Goal: Transaction & Acquisition: Purchase product/service

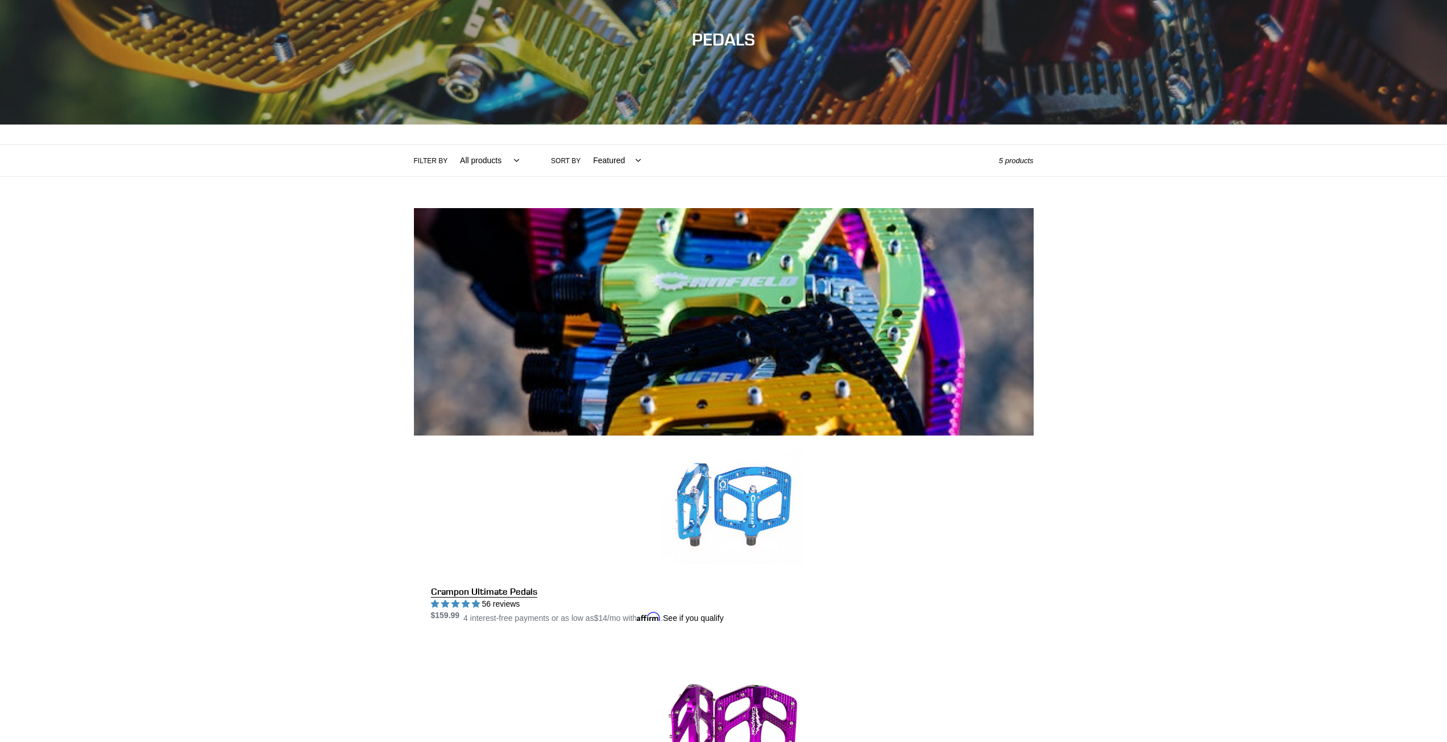
scroll to position [125, 0]
click at [715, 435] on link "Crampon Ultimate Pedals" at bounding box center [732, 529] width 603 height 189
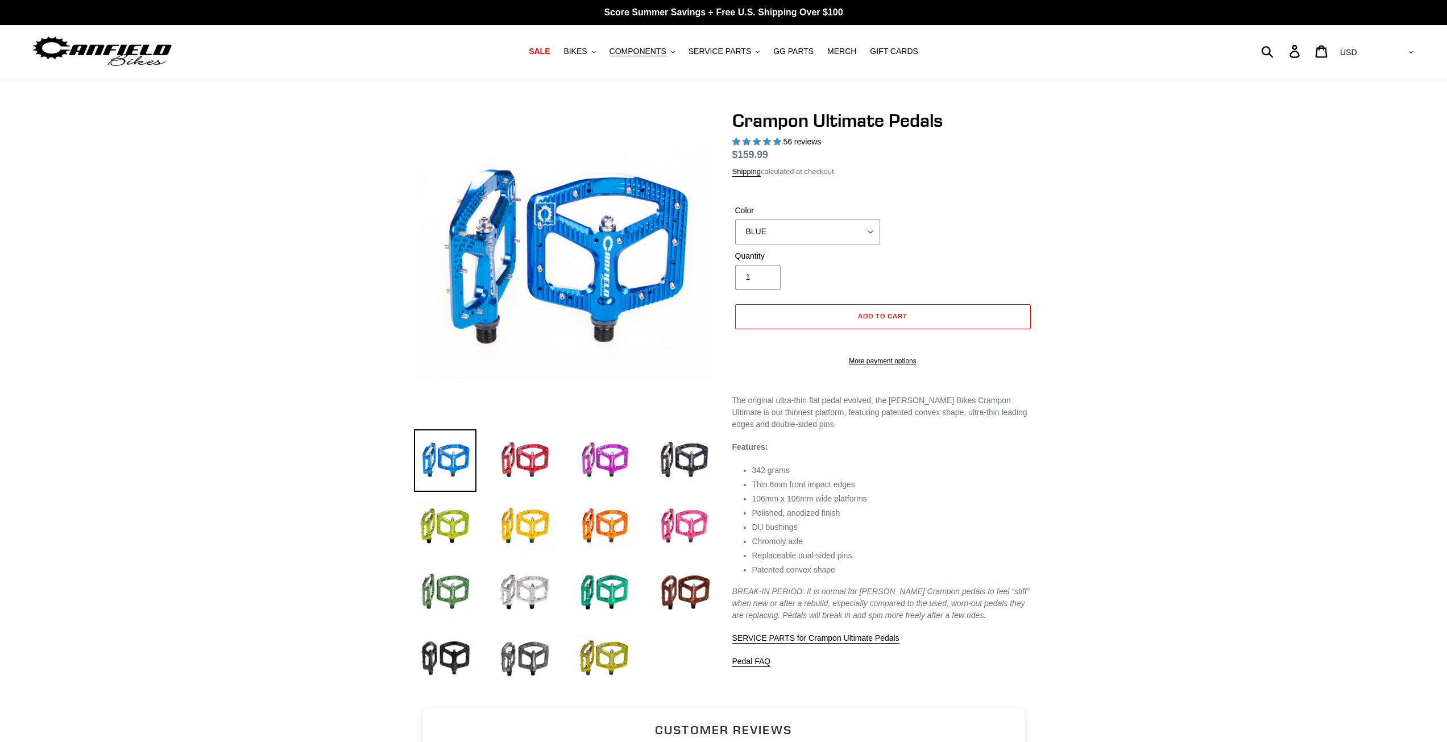
select select "highest-rating"
click at [616, 459] on img at bounding box center [604, 460] width 63 height 63
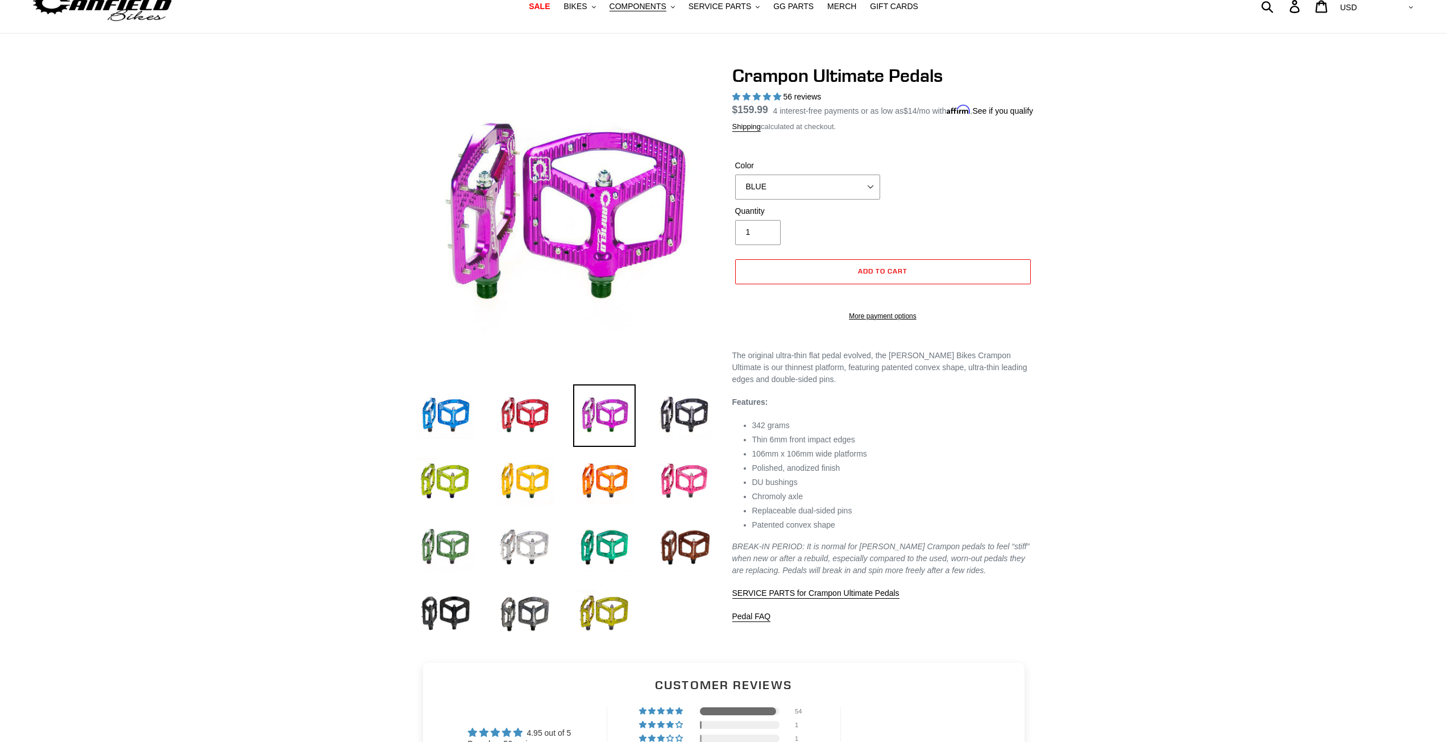
scroll to position [45, 0]
click at [675, 472] on img at bounding box center [684, 481] width 63 height 63
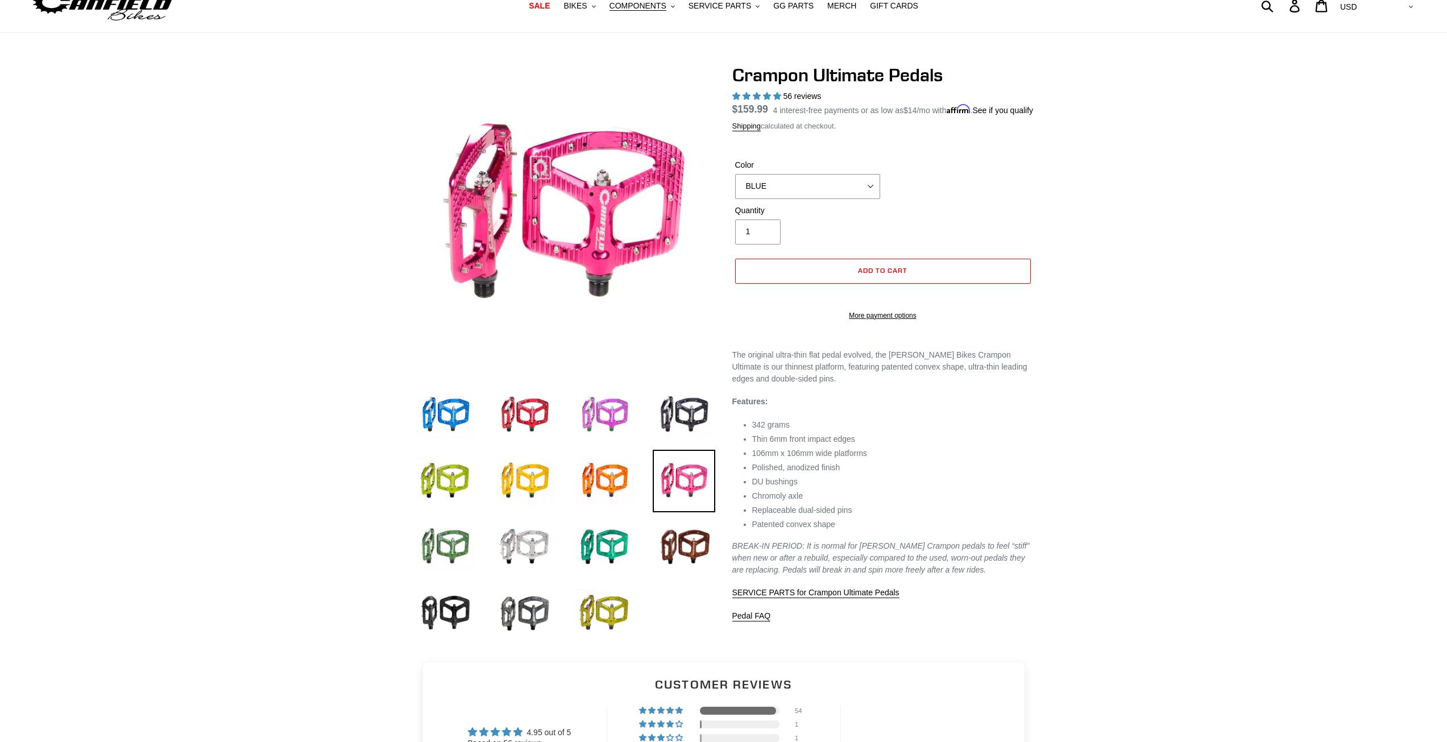
click at [608, 424] on img at bounding box center [604, 415] width 63 height 63
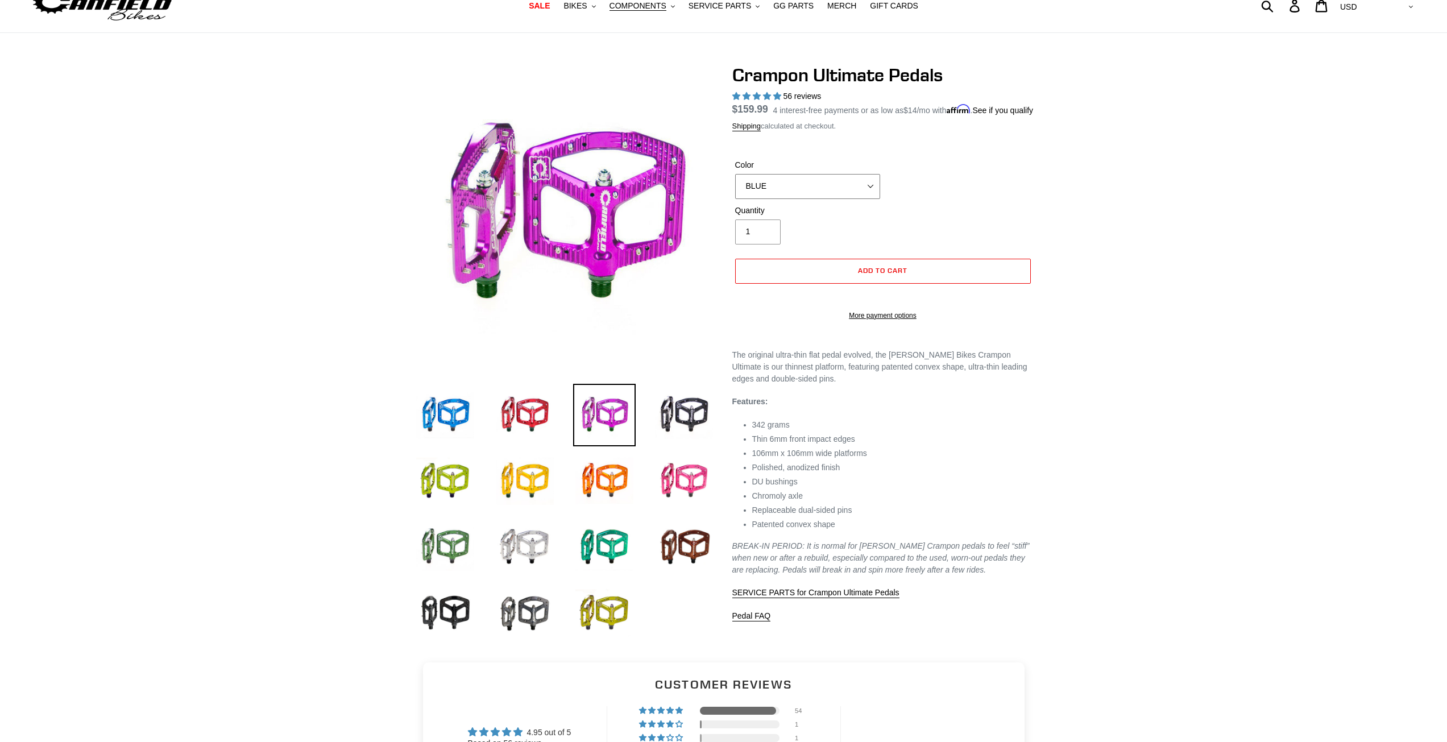
click at [868, 199] on select "BLUE RED PURPLE STEALTH BRONZE GREY TURQUOISE BLACK POLISHED BAJA GOLD PNW GREE…" at bounding box center [807, 186] width 145 height 25
click at [735, 187] on select "BLUE RED PURPLE STEALTH BRONZE GREY TURQUOISE BLACK POLISHED BAJA GOLD PNW GREE…" at bounding box center [807, 186] width 145 height 25
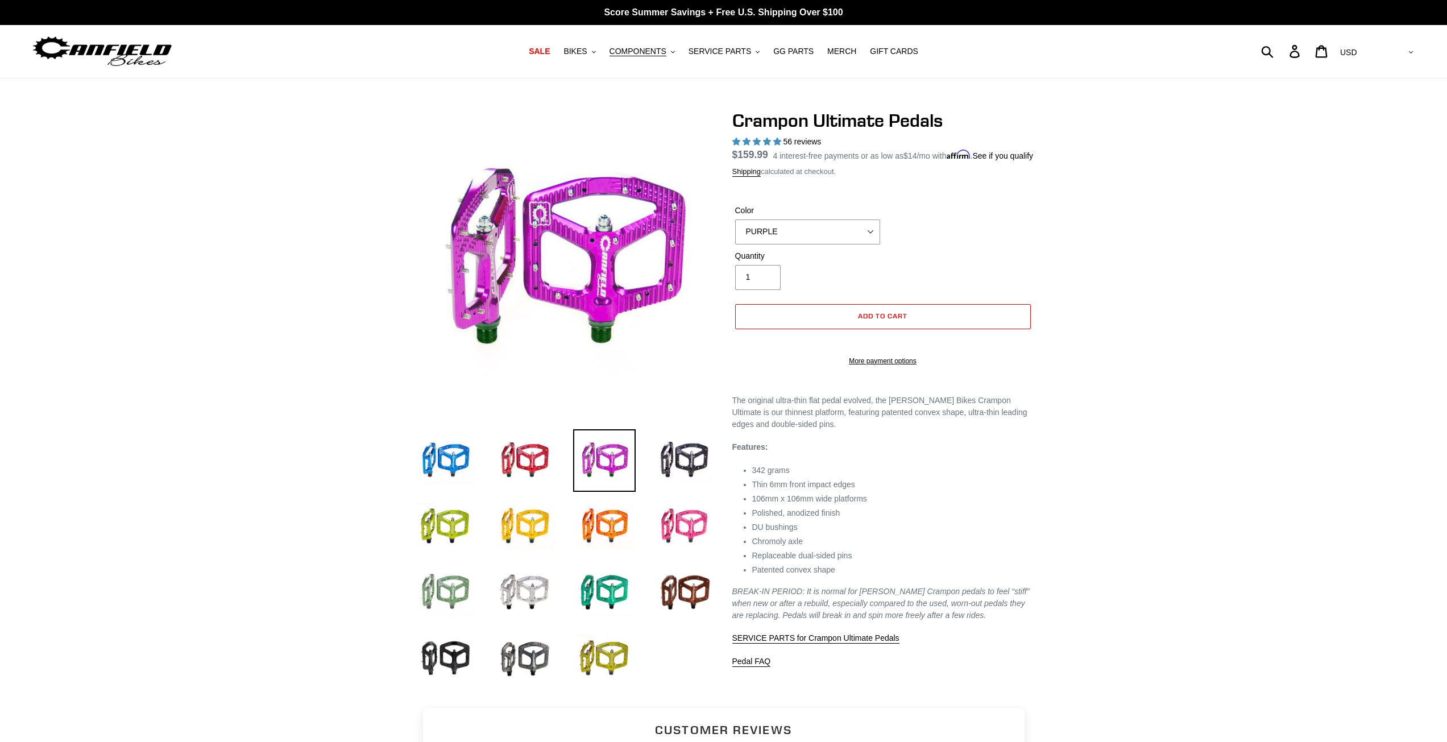
click at [429, 587] on img at bounding box center [445, 592] width 63 height 63
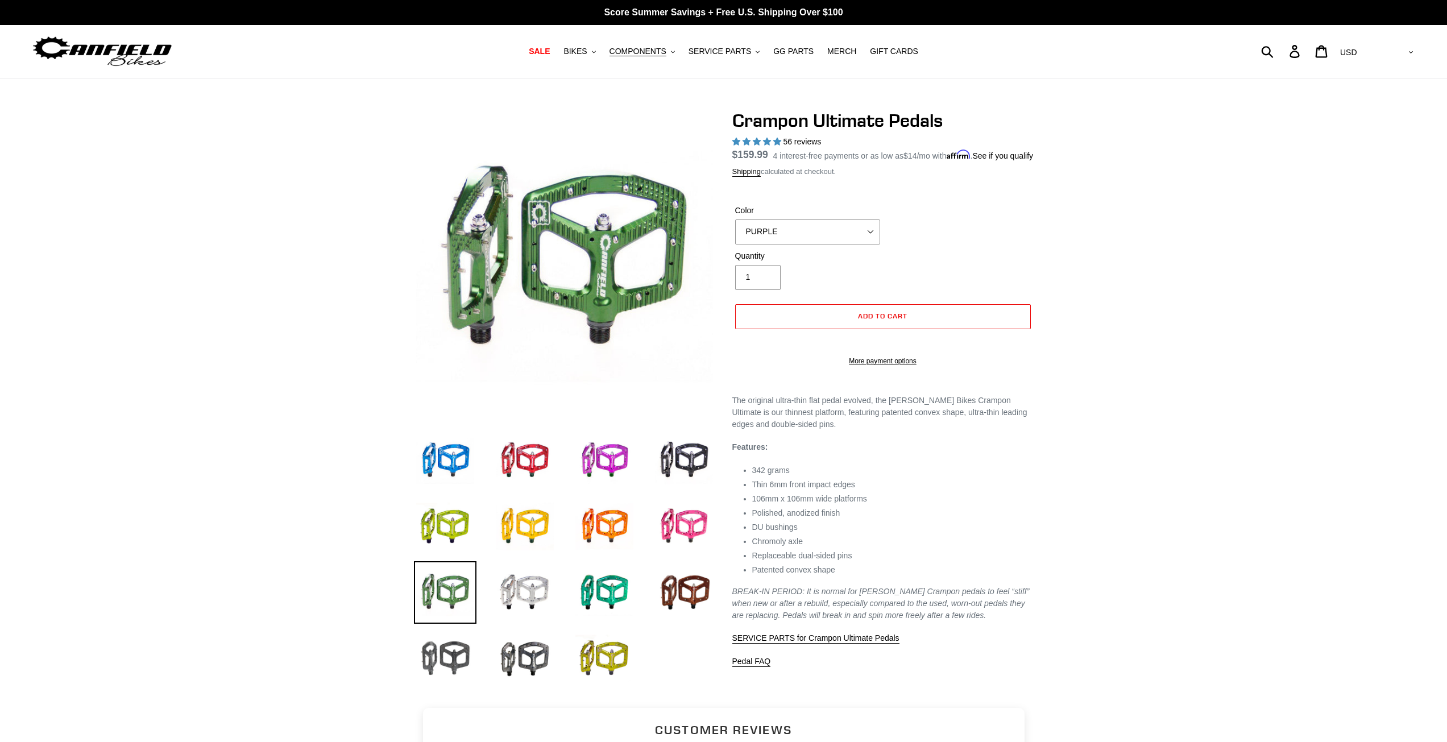
click at [428, 674] on img at bounding box center [445, 658] width 63 height 63
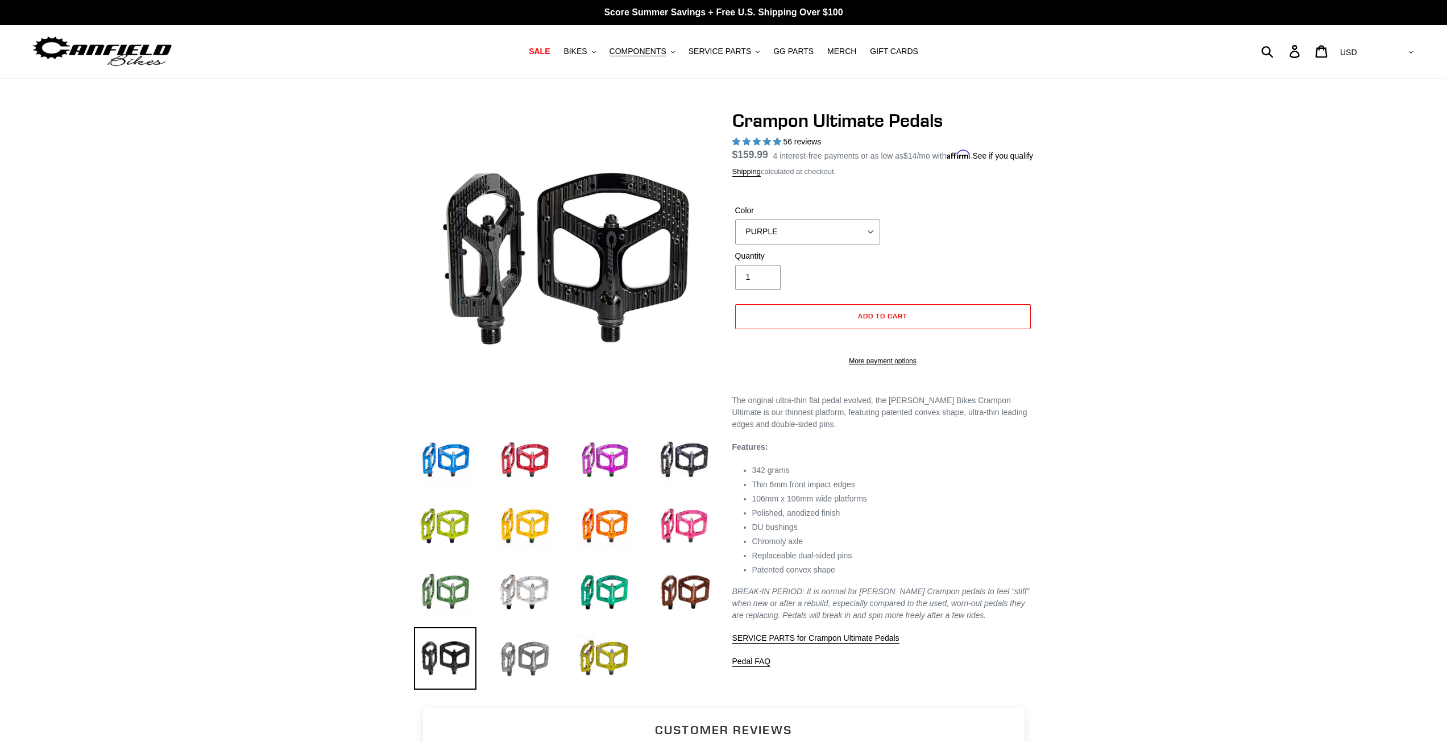
click at [548, 661] on img at bounding box center [525, 658] width 63 height 63
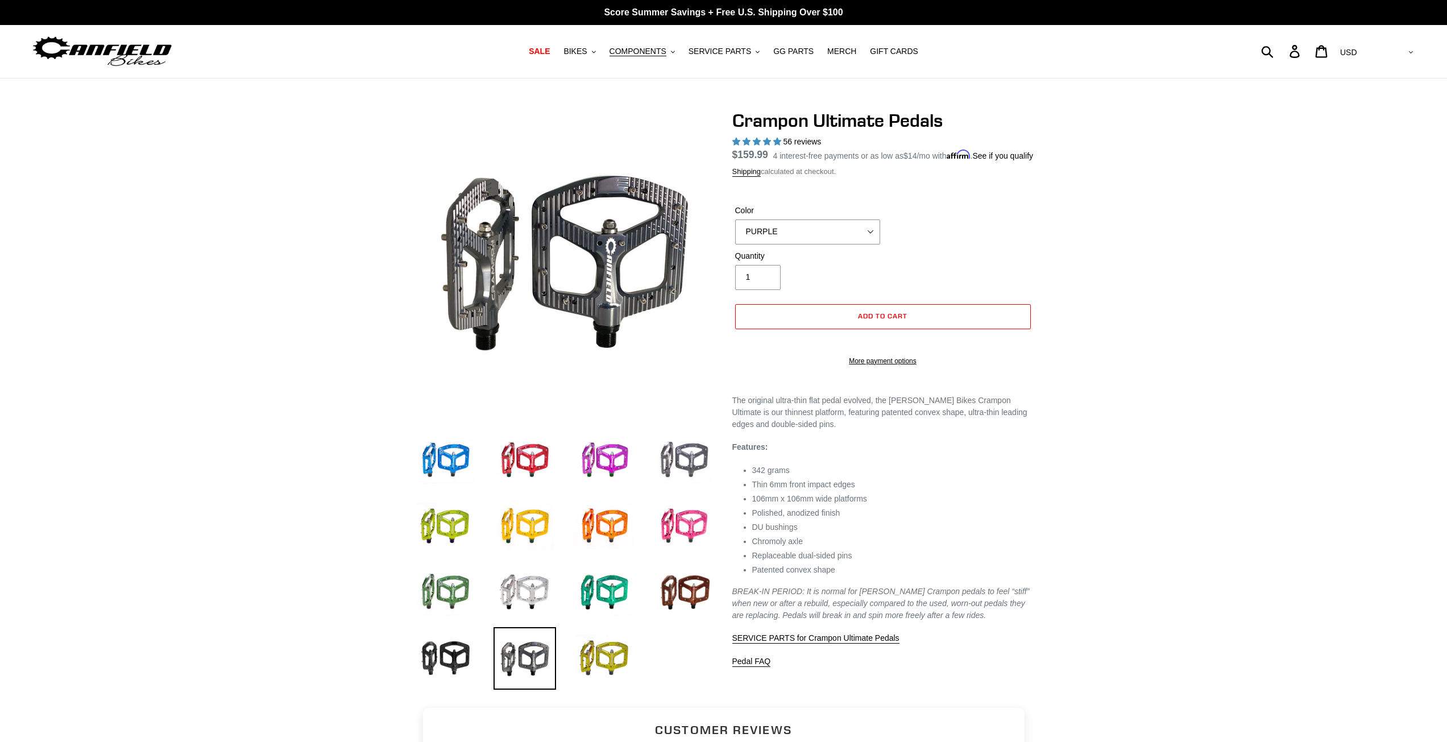
click at [696, 474] on img at bounding box center [684, 460] width 63 height 63
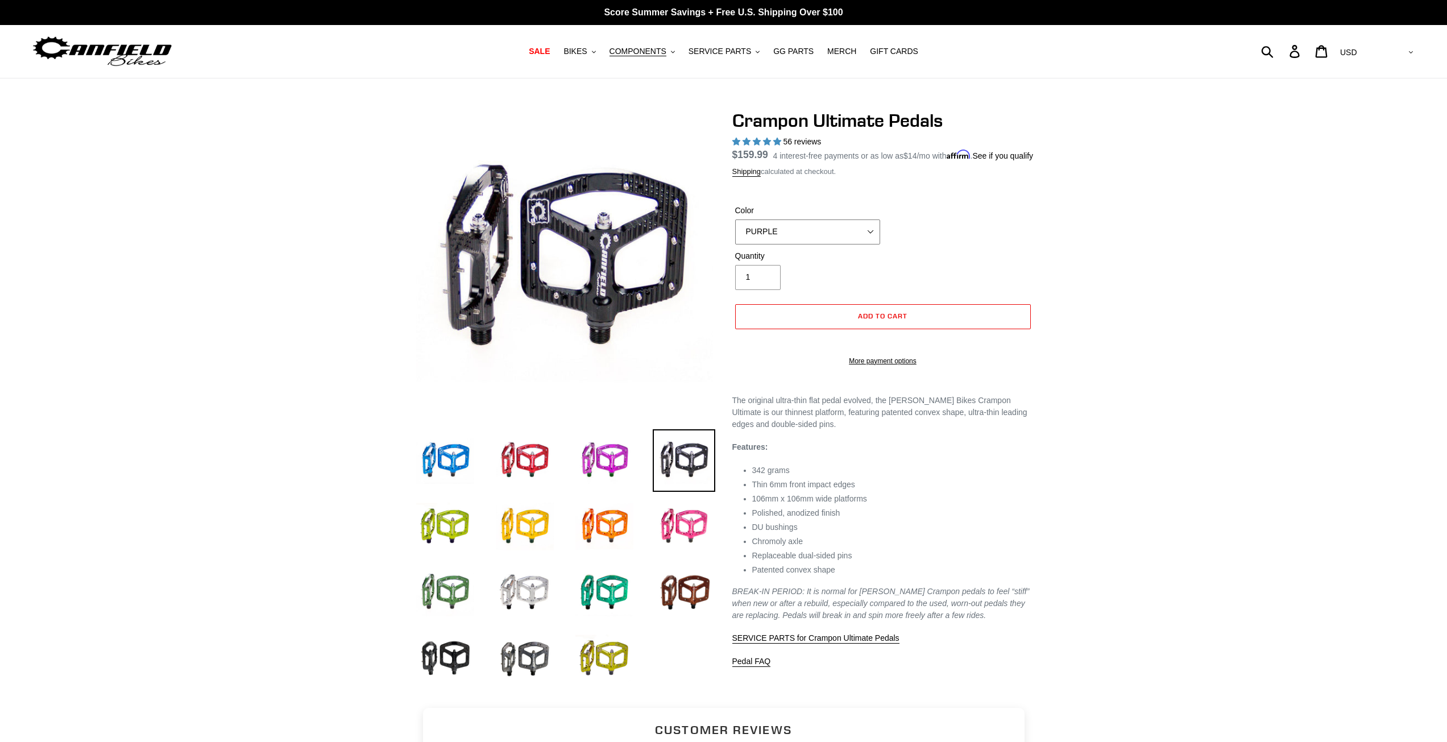
click at [793, 245] on select "BLUE RED PURPLE STEALTH BRONZE GREY TURQUOISE BLACK POLISHED BAJA GOLD PNW GREE…" at bounding box center [807, 232] width 145 height 25
select select "STEALTH"
click at [735, 233] on select "BLUE RED PURPLE STEALTH BRONZE GREY TURQUOISE BLACK POLISHED BAJA GOLD PNW GREE…" at bounding box center [807, 232] width 145 height 25
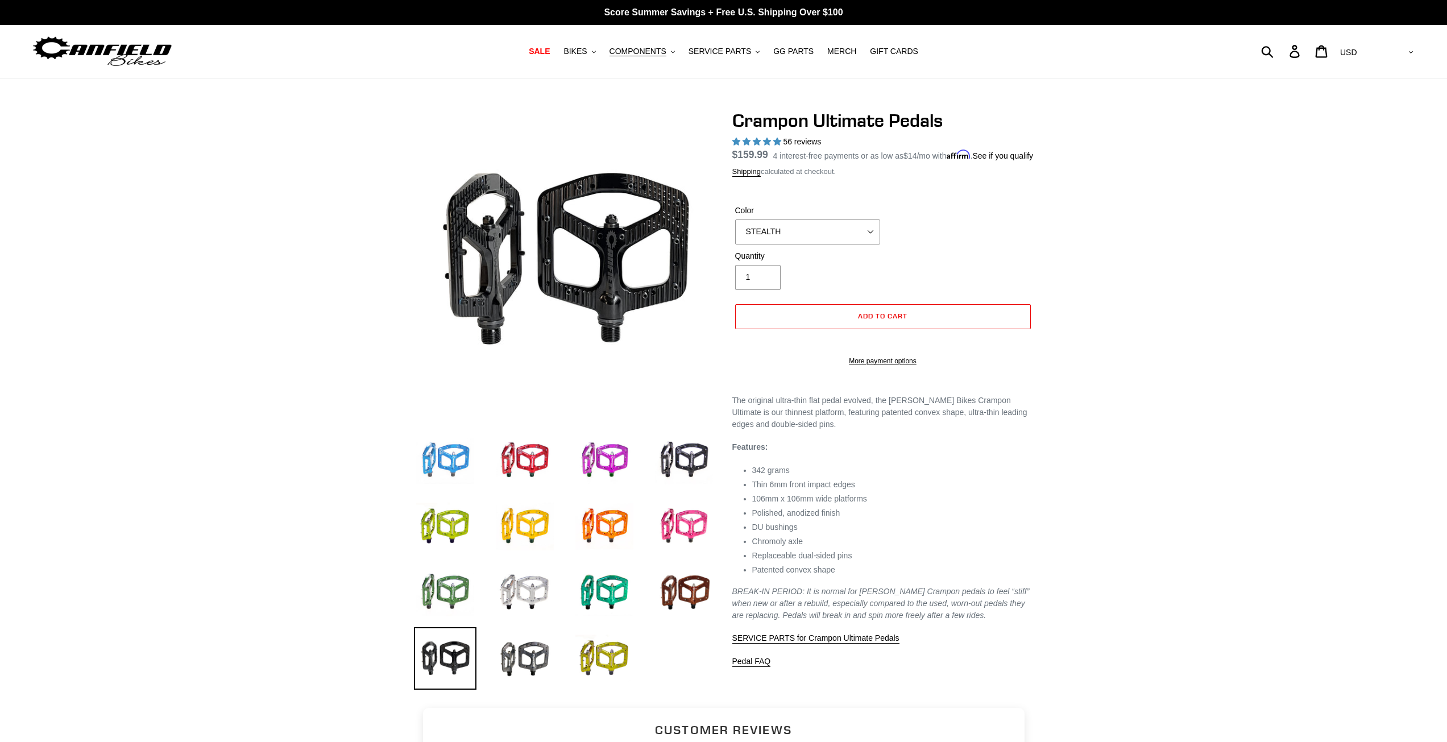
click at [442, 453] on img at bounding box center [445, 460] width 63 height 63
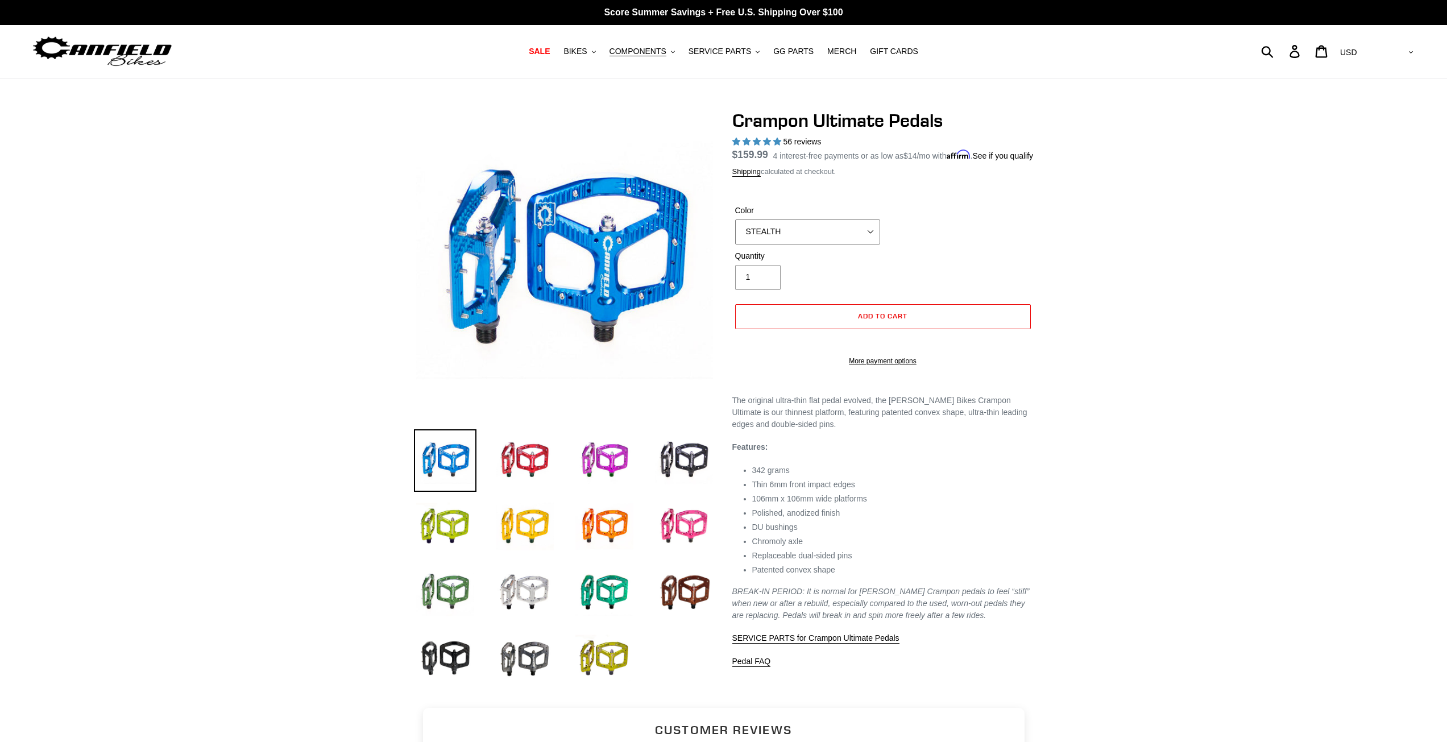
click at [843, 245] on select "BLUE RED PURPLE STEALTH BRONZE GREY TURQUOISE BLACK POLISHED BAJA GOLD PNW GREE…" at bounding box center [807, 232] width 145 height 25
click at [448, 652] on img at bounding box center [445, 658] width 63 height 63
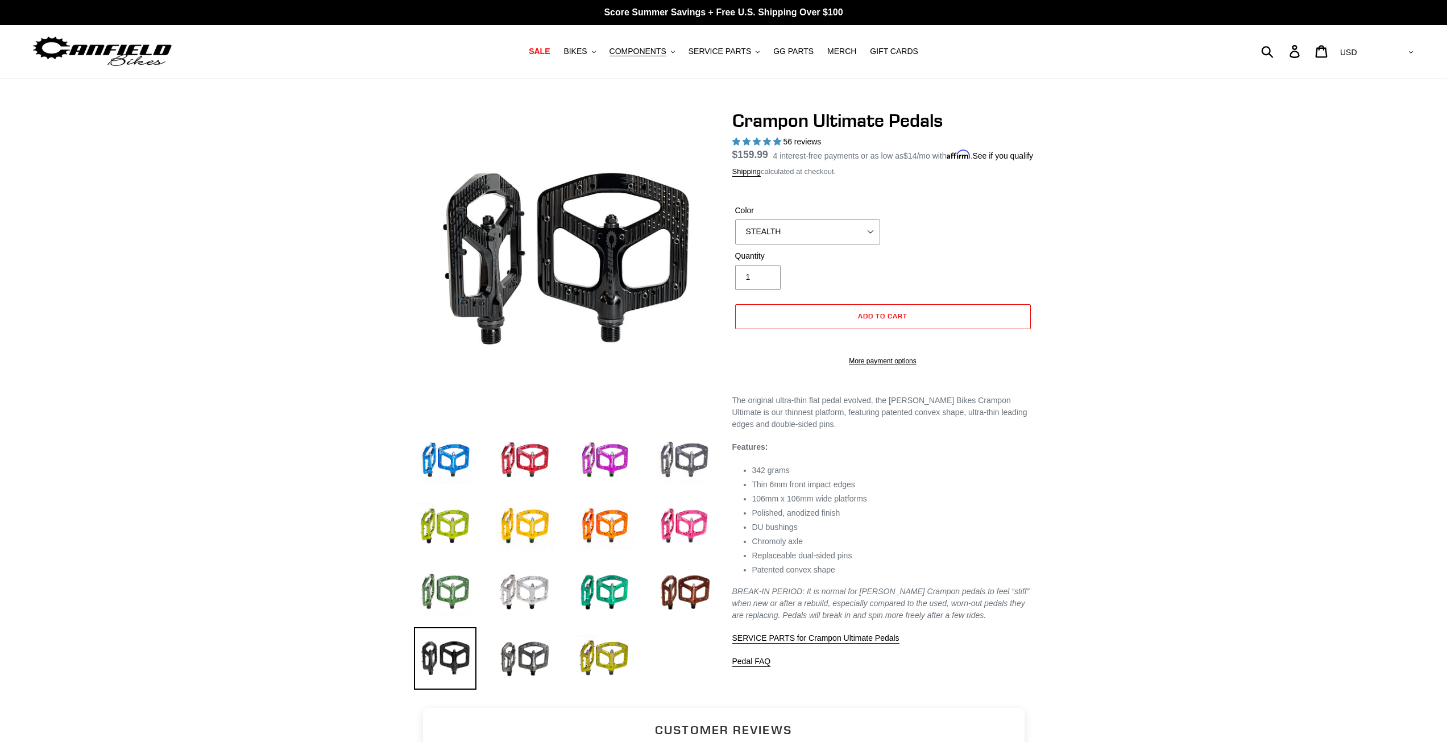
click at [699, 467] on img at bounding box center [684, 460] width 63 height 63
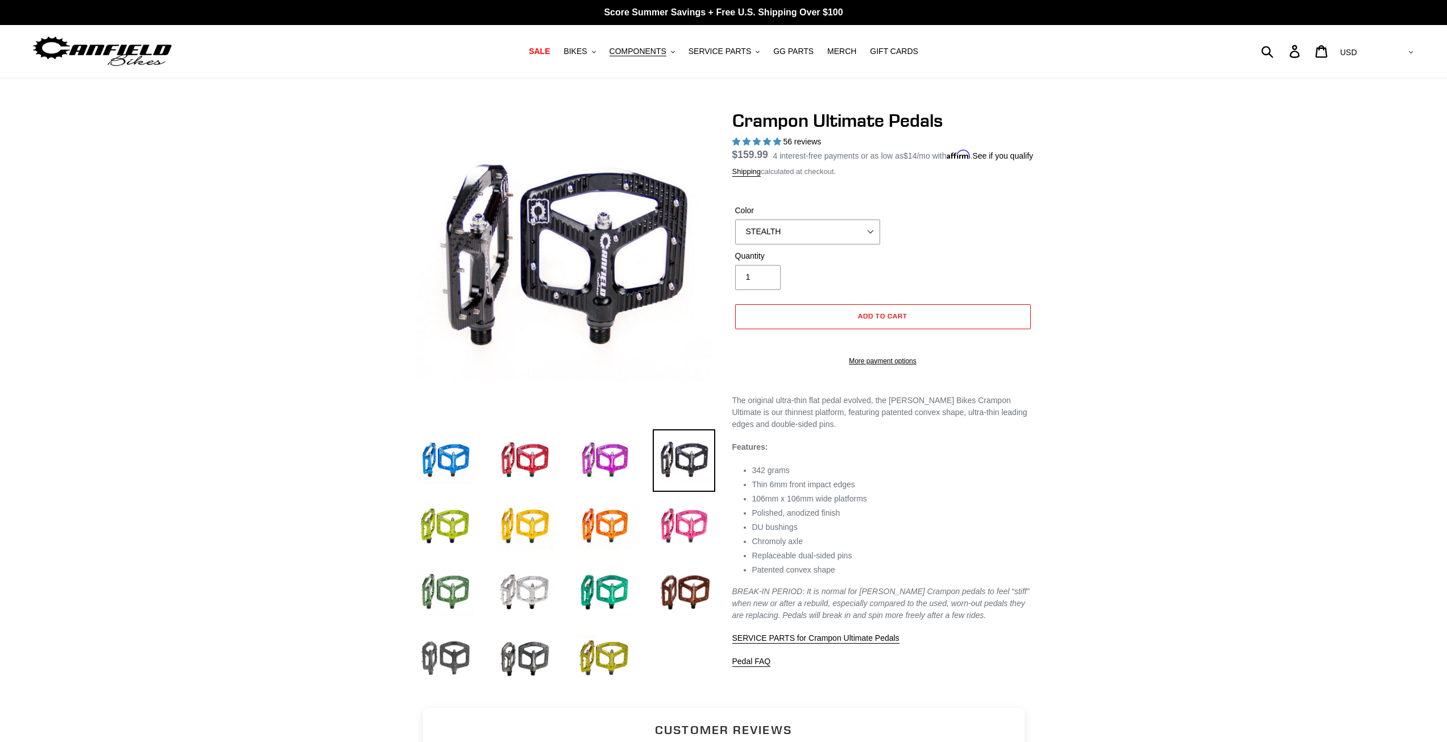
click at [449, 645] on img at bounding box center [445, 658] width 63 height 63
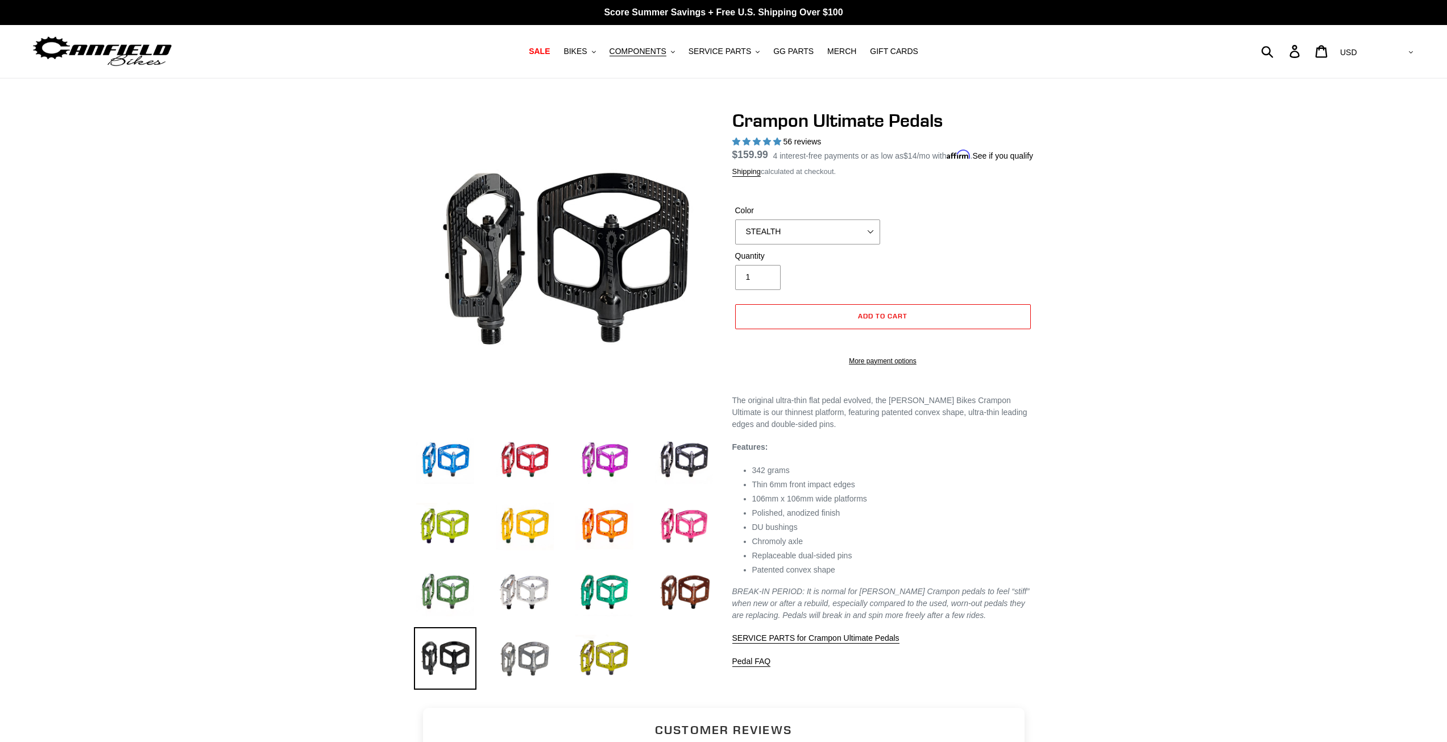
click at [537, 658] on img at bounding box center [525, 658] width 63 height 63
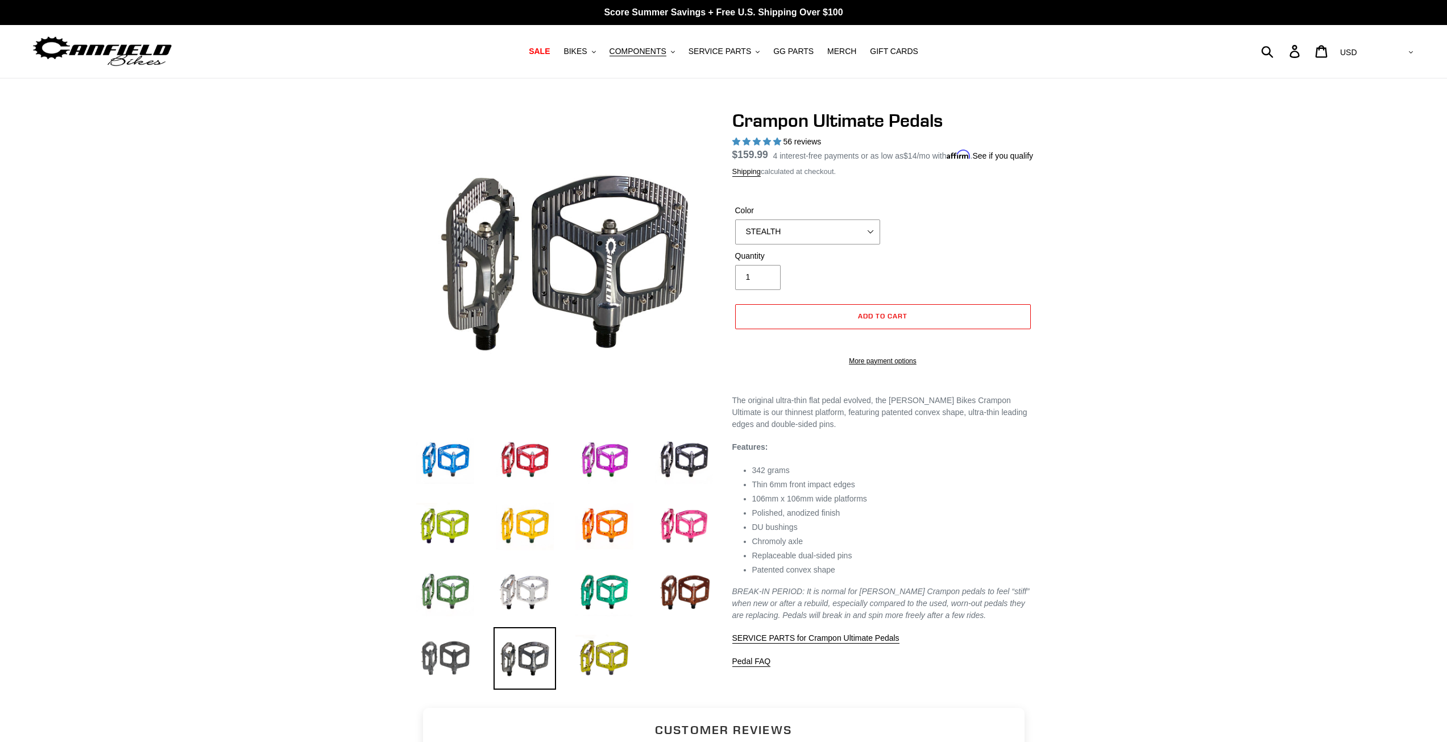
click at [450, 663] on img at bounding box center [445, 658] width 63 height 63
